Goal: Information Seeking & Learning: Learn about a topic

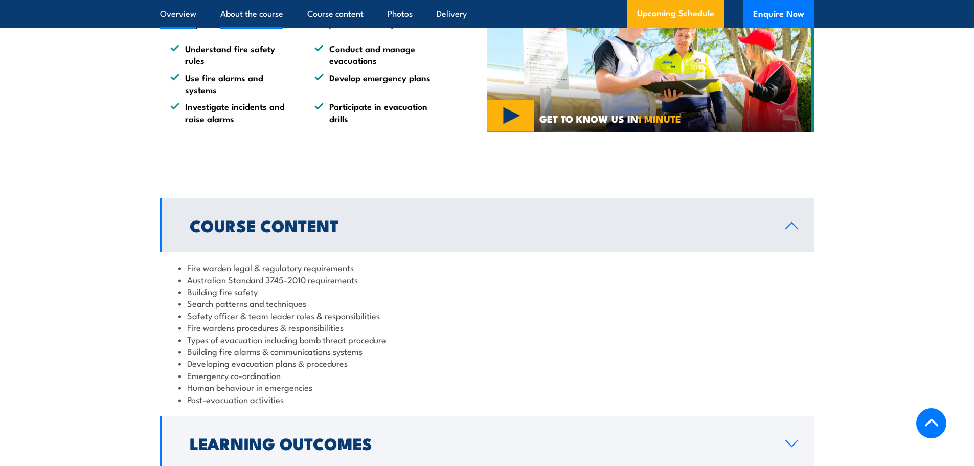
scroll to position [836, 0]
click at [83, 335] on section "Course Content Fire warden legal & regulatory requirements Australian Standard …" at bounding box center [487, 361] width 974 height 327
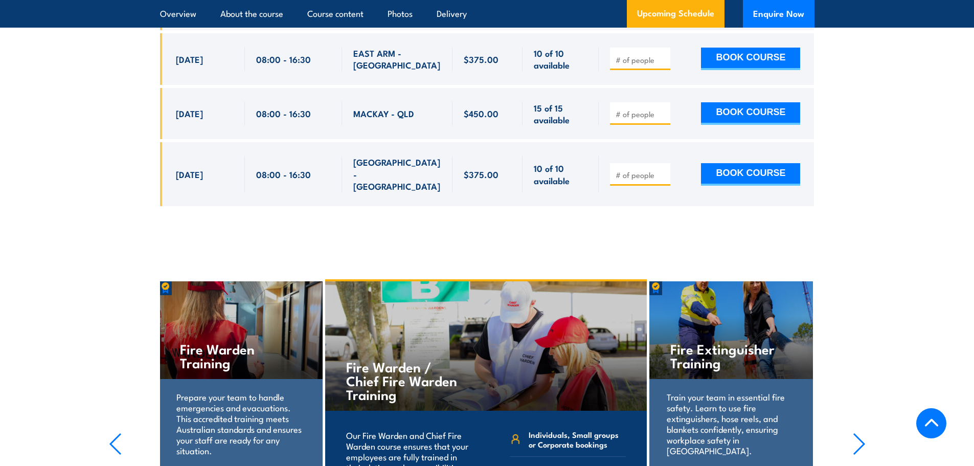
scroll to position [4388, 0]
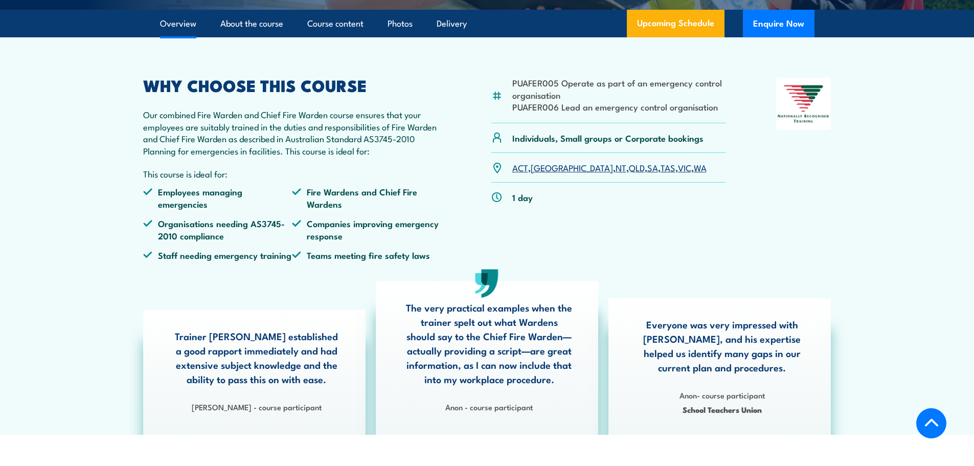
scroll to position [294, 0]
click at [542, 101] on li "PUAFER005 Operate as part of an emergency control organisation" at bounding box center [619, 89] width 214 height 24
click at [525, 101] on li "PUAFER005 Operate as part of an emergency control organisation" at bounding box center [619, 89] width 214 height 24
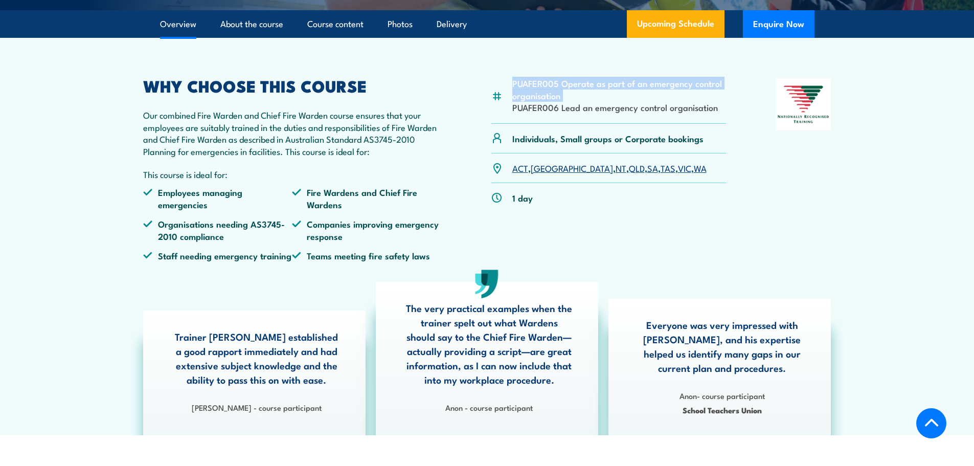
click at [525, 101] on li "PUAFER005 Operate as part of an emergency control organisation" at bounding box center [619, 89] width 214 height 24
click at [548, 113] on li "PUAFER006 Lead an emergency control organisation" at bounding box center [619, 107] width 214 height 12
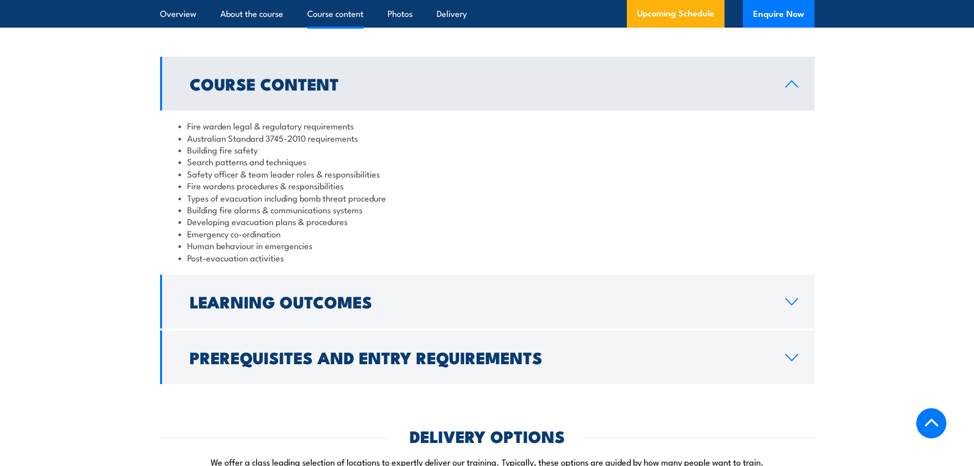
scroll to position [977, 0]
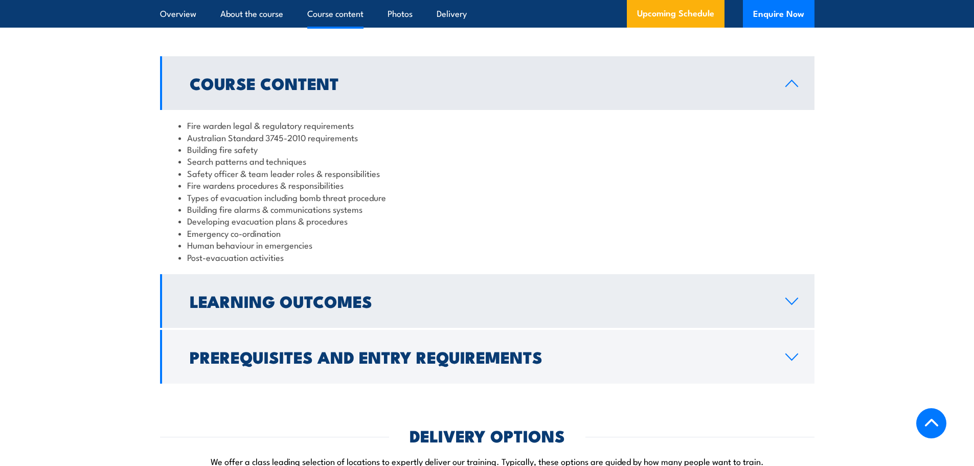
click at [247, 308] on h2 "Learning Outcomes" at bounding box center [479, 301] width 579 height 14
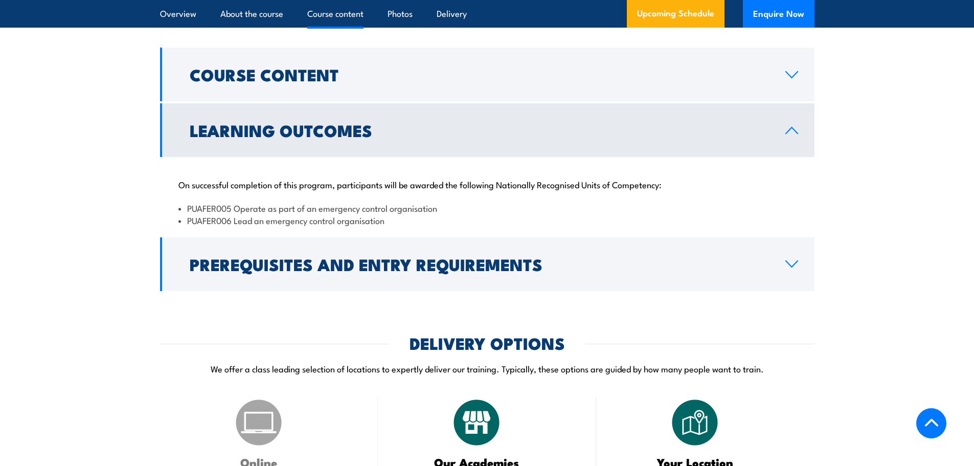
scroll to position [986, 0]
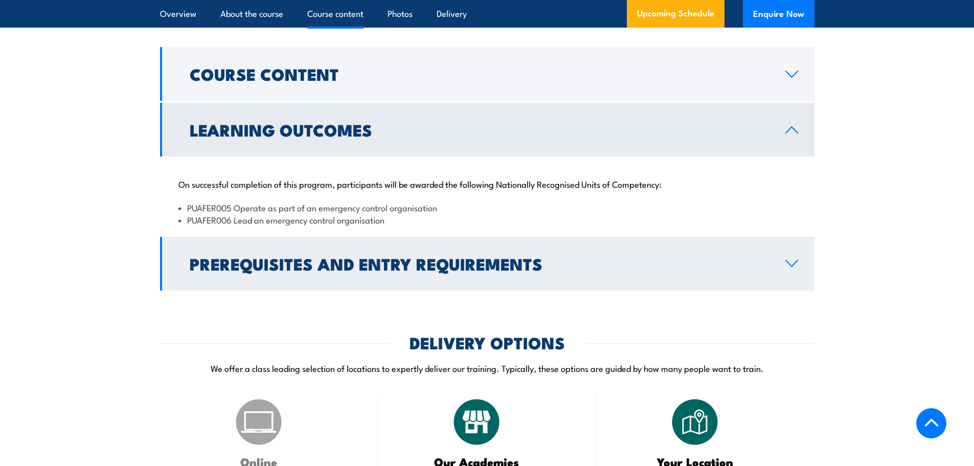
click at [221, 262] on link "Prerequisites and Entry Requirements" at bounding box center [487, 264] width 654 height 54
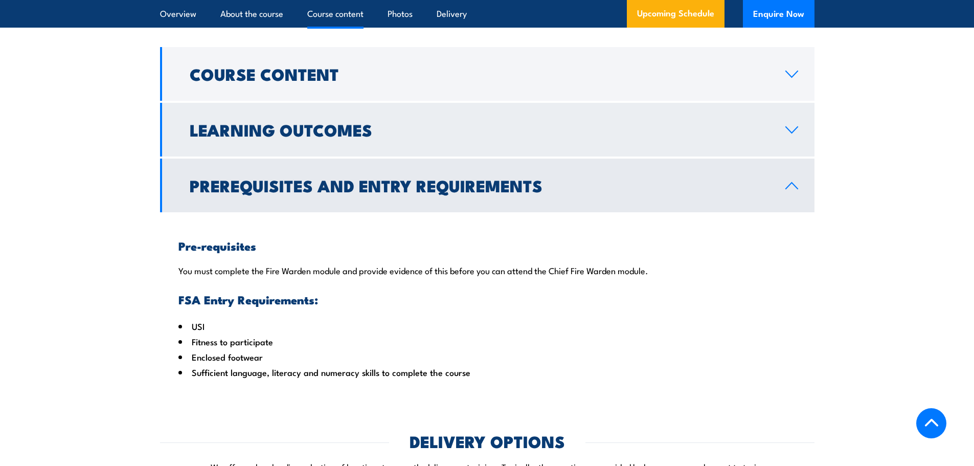
click at [252, 137] on h2 "Learning Outcomes" at bounding box center [479, 129] width 579 height 14
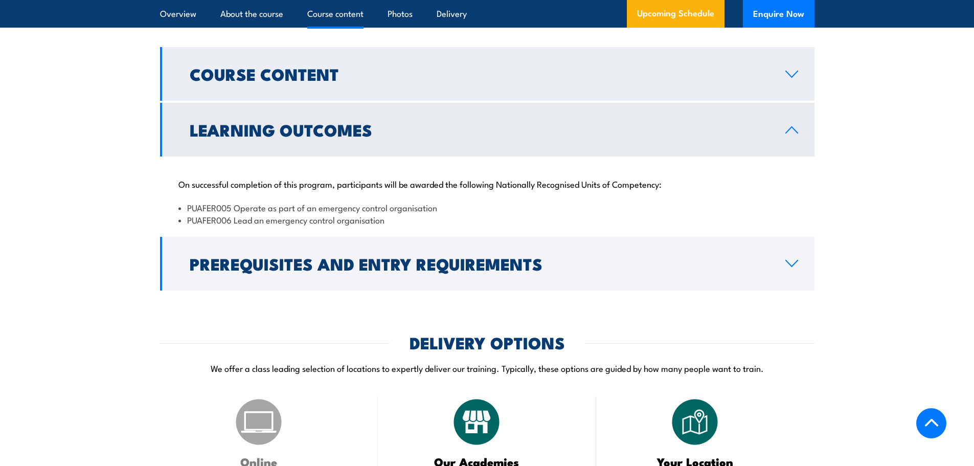
click at [264, 78] on h2 "Course Content" at bounding box center [479, 73] width 579 height 14
